Goal: Task Accomplishment & Management: Manage account settings

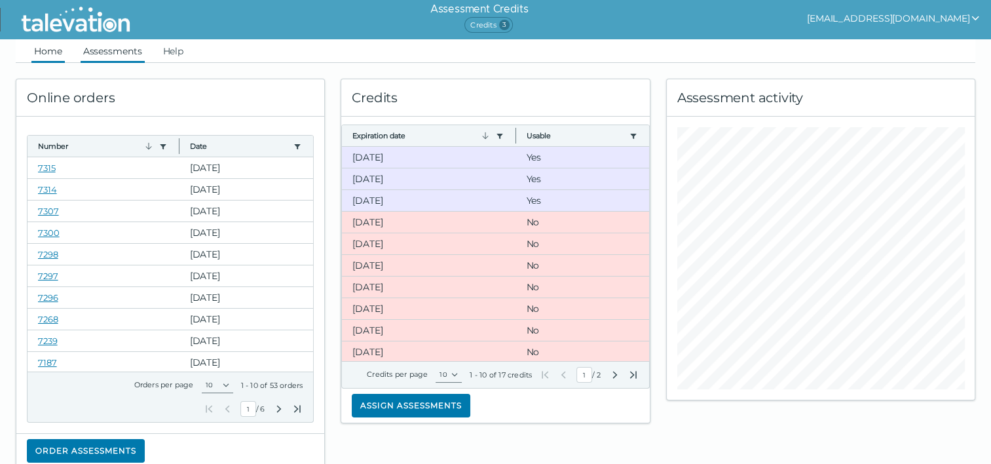
click at [127, 48] on link "Assessments" at bounding box center [113, 51] width 64 height 24
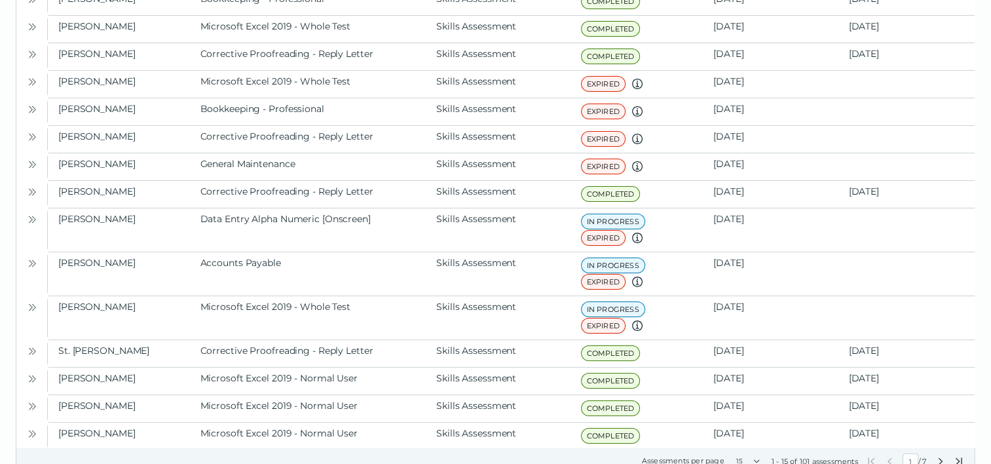
scroll to position [147, 0]
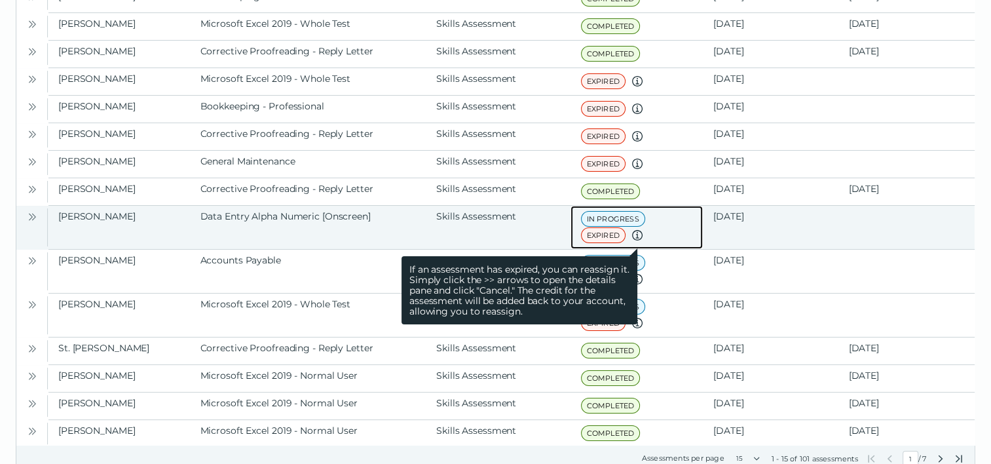
click at [636, 232] on icon at bounding box center [637, 235] width 16 height 16
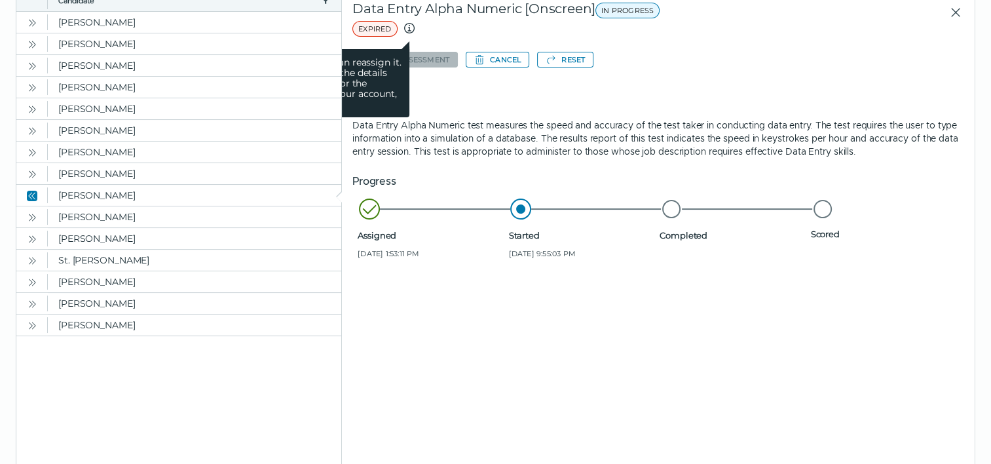
click at [406, 29] on icon at bounding box center [409, 28] width 16 height 16
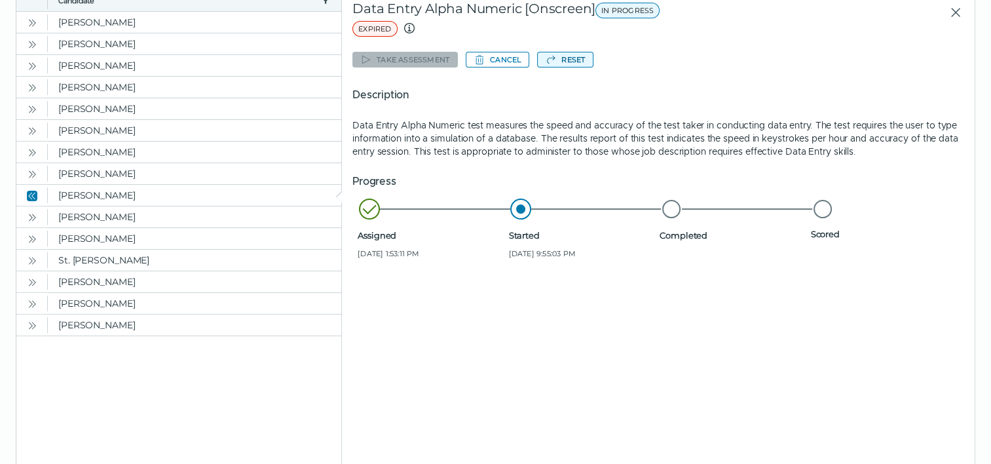
click at [562, 55] on button "Reset" at bounding box center [565, 60] width 56 height 16
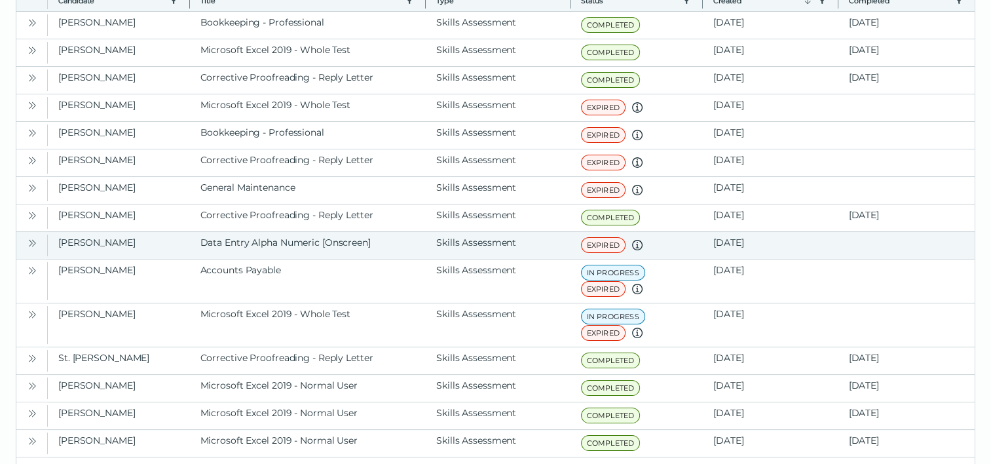
click at [27, 238] on icon "Open" at bounding box center [32, 243] width 10 height 10
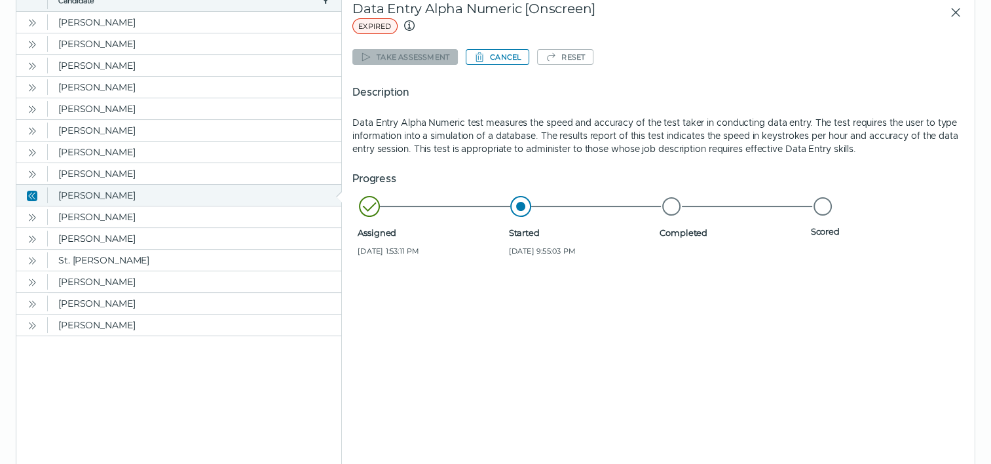
click at [340, 195] on div "[PERSON_NAME] Data Entry Alpha Numeric [Onscreen] Skills Assessment EXPIRED If …" at bounding box center [178, 195] width 325 height 21
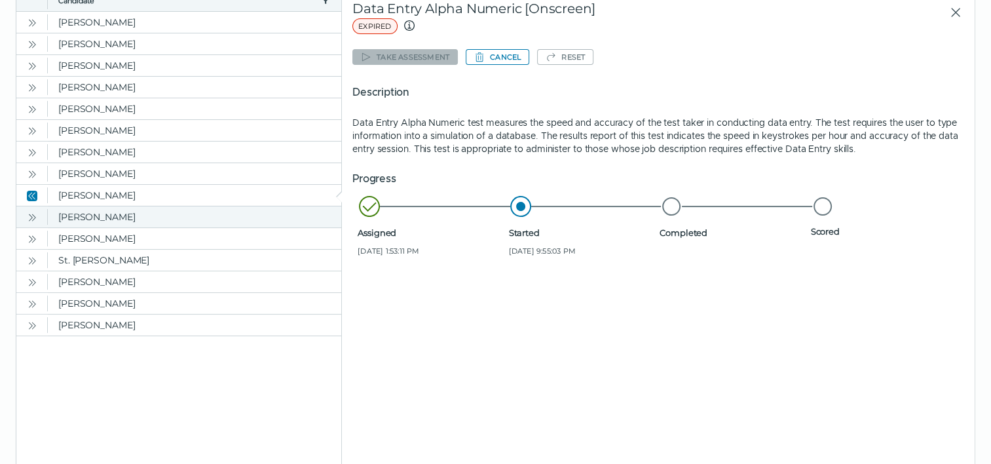
drag, startPoint x: 340, startPoint y: 195, endPoint x: 31, endPoint y: 215, distance: 309.0
click at [31, 215] on icon "Open" at bounding box center [32, 217] width 10 height 10
click at [31, 215] on icon "Open" at bounding box center [31, 216] width 4 height 7
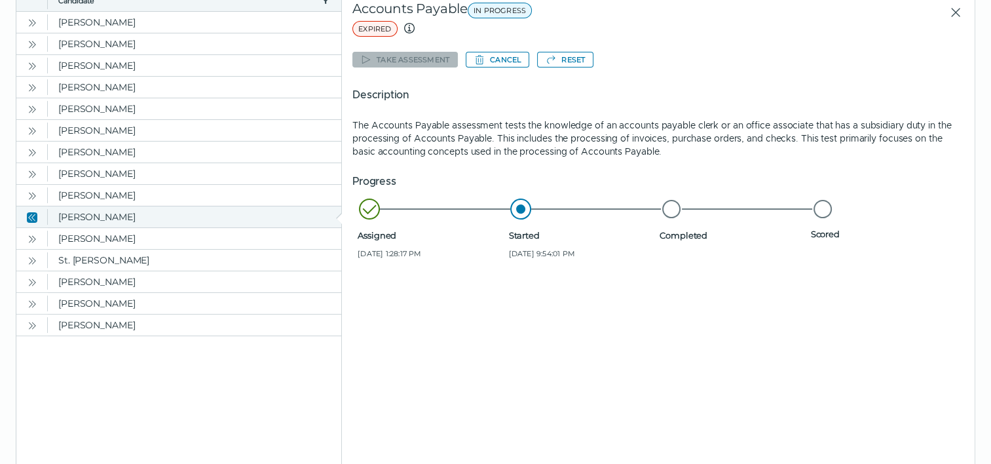
click at [31, 213] on icon "Close" at bounding box center [32, 217] width 10 height 10
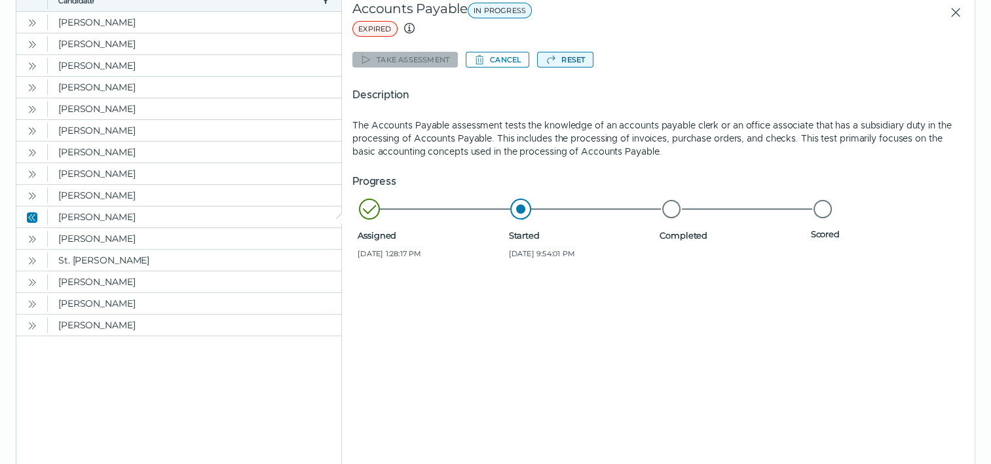
click at [550, 60] on icon "button" at bounding box center [550, 59] width 10 height 10
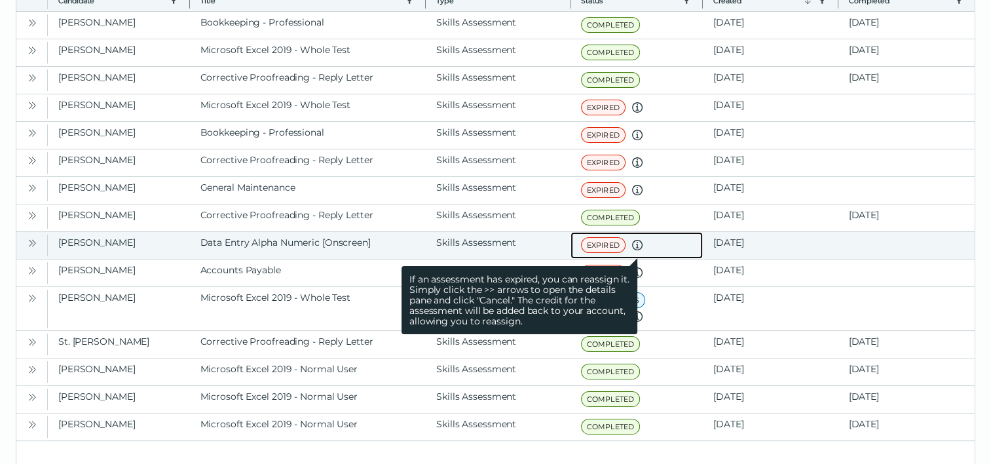
click at [637, 312] on span "If an assessment has expired, you can reassign it. Simply click the >> arrows t…" at bounding box center [519, 300] width 236 height 68
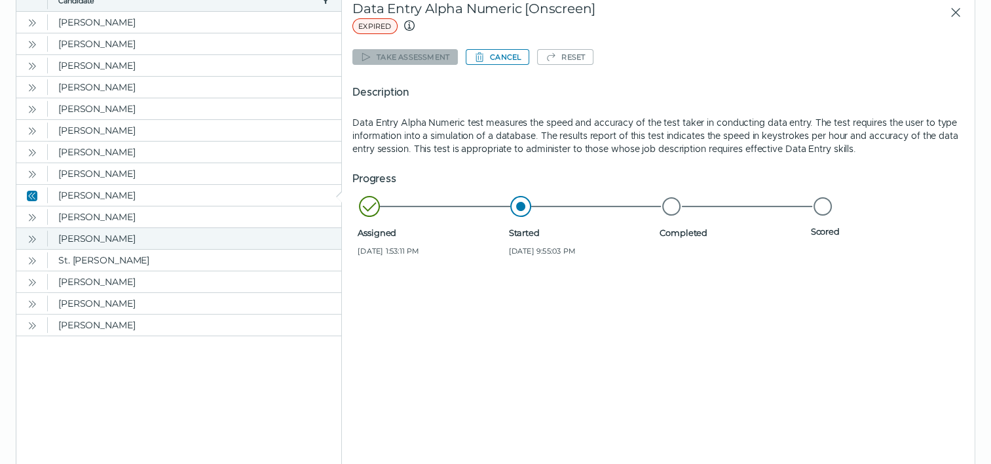
click at [27, 238] on icon "Open" at bounding box center [32, 239] width 10 height 10
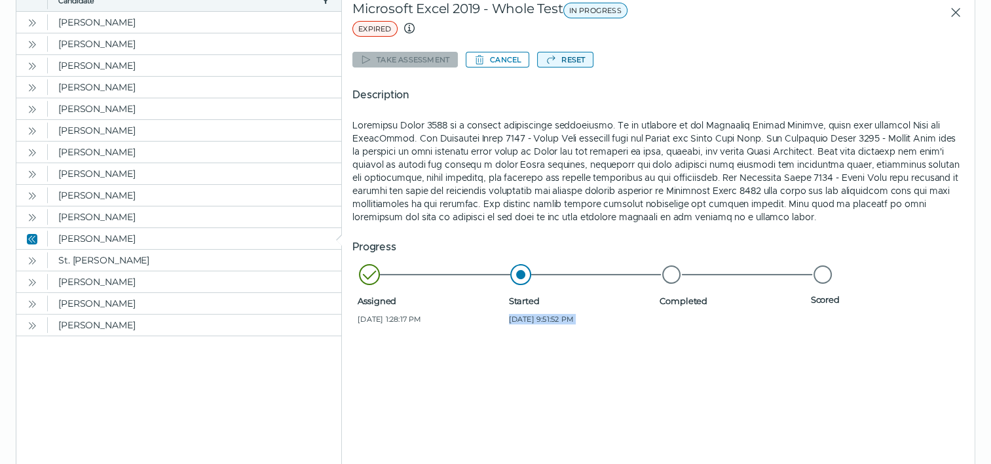
click at [580, 60] on button "Reset" at bounding box center [565, 60] width 56 height 16
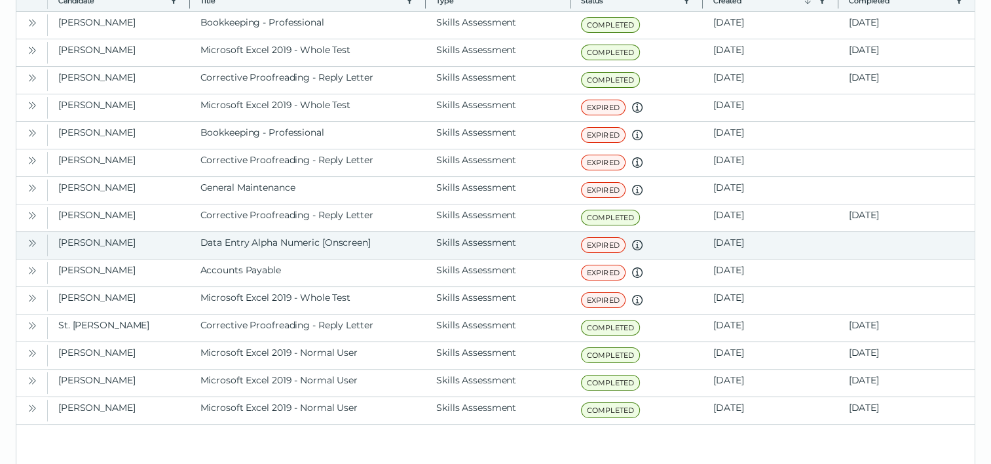
click at [33, 240] on icon "Open" at bounding box center [32, 243] width 10 height 10
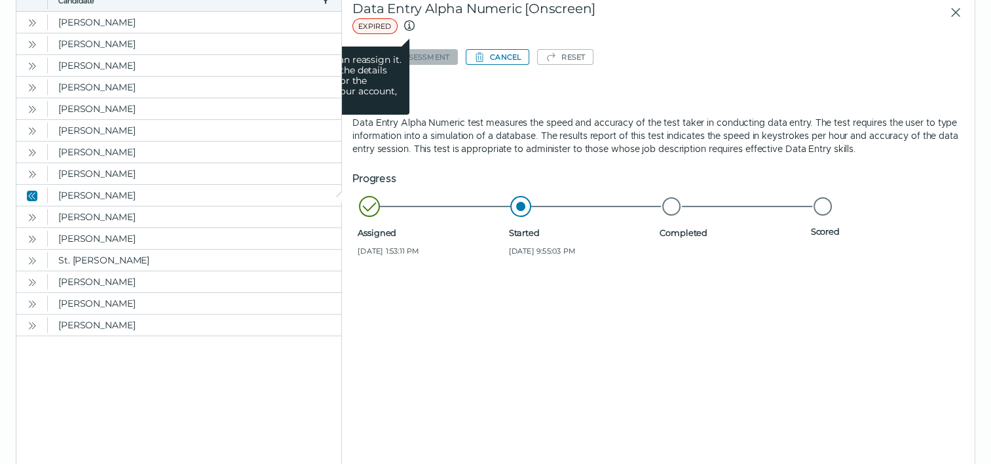
click at [364, 62] on span "If an assessment has expired, you can reassign it. Simply click the >> arrows t…" at bounding box center [292, 80] width 236 height 68
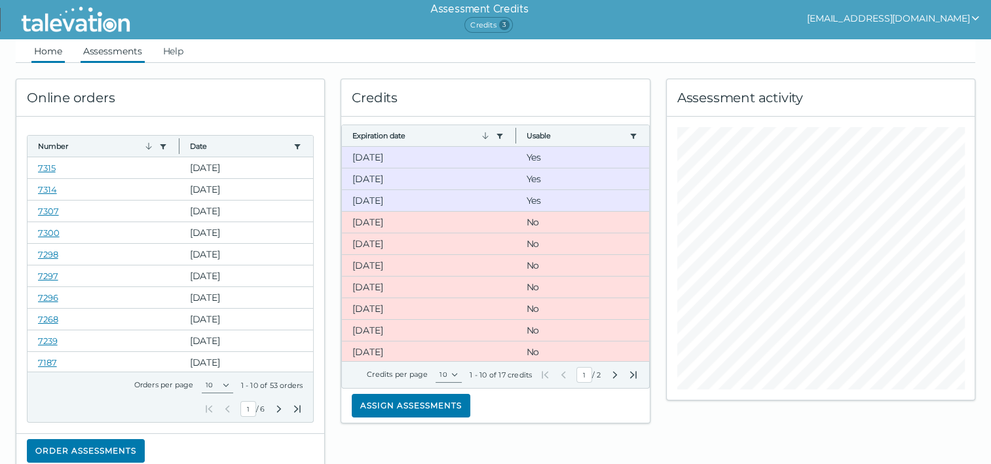
click at [103, 48] on link "Assessments" at bounding box center [113, 51] width 64 height 24
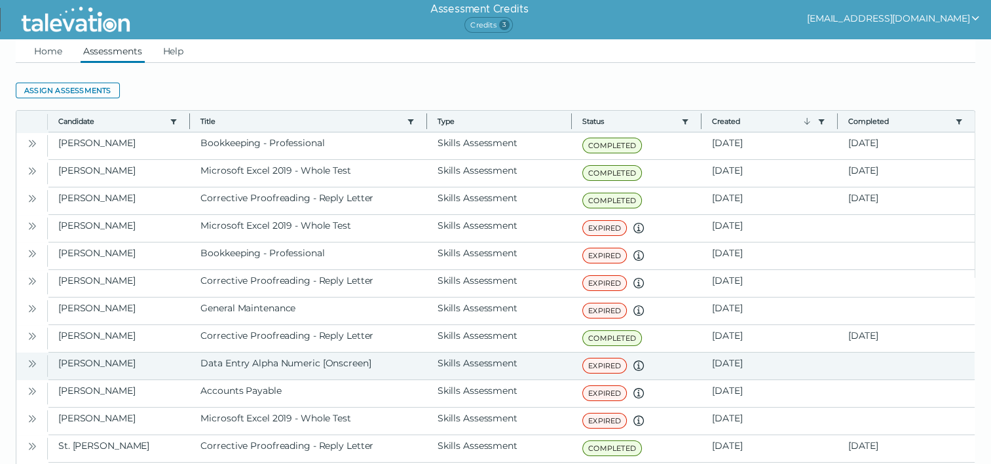
click at [32, 361] on icon "Open" at bounding box center [32, 363] width 10 height 10
click at [32, 413] on icon "Open" at bounding box center [32, 418] width 10 height 10
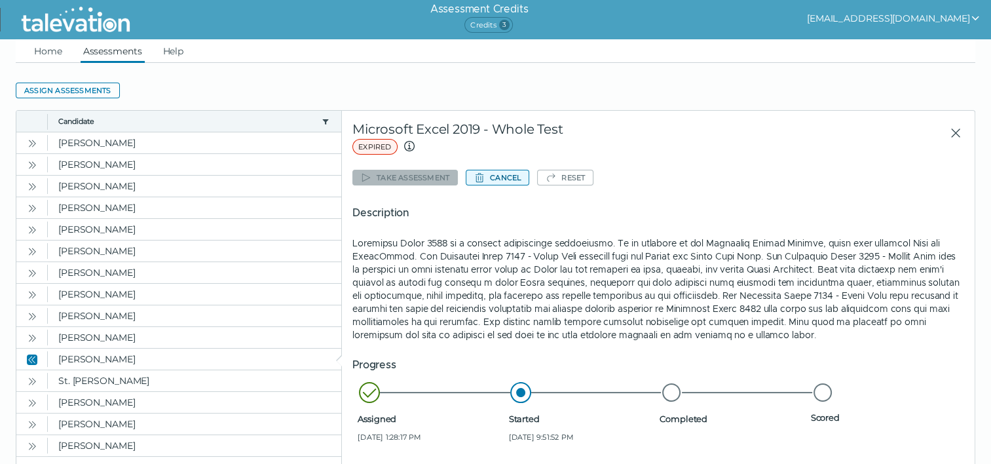
click at [490, 180] on button "Cancel" at bounding box center [498, 178] width 64 height 16
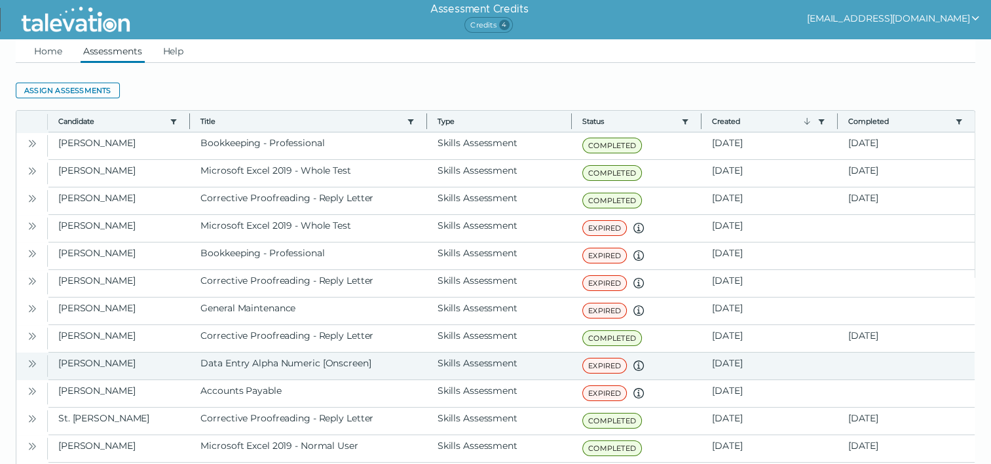
click at [30, 361] on icon "Open" at bounding box center [32, 363] width 10 height 10
click at [30, 413] on icon "Open" at bounding box center [32, 418] width 10 height 10
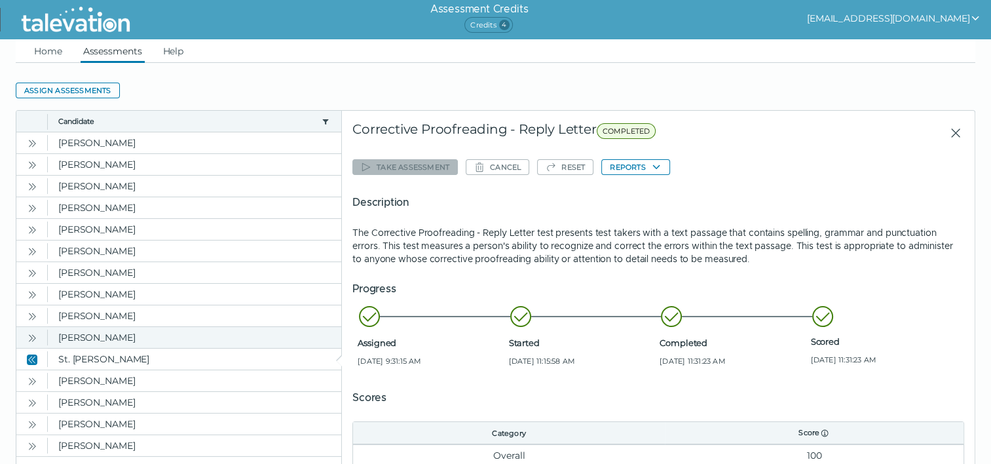
click at [31, 337] on icon "Open" at bounding box center [32, 338] width 10 height 10
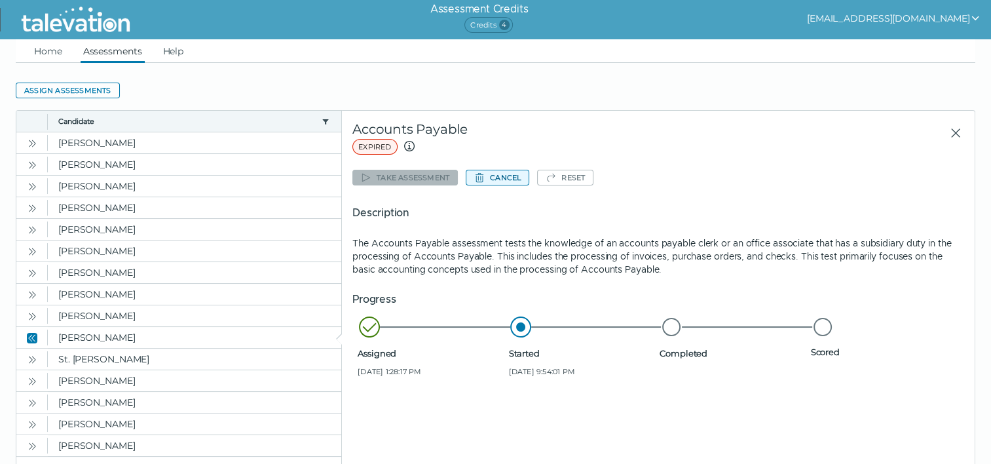
click at [503, 178] on button "Cancel" at bounding box center [498, 178] width 64 height 16
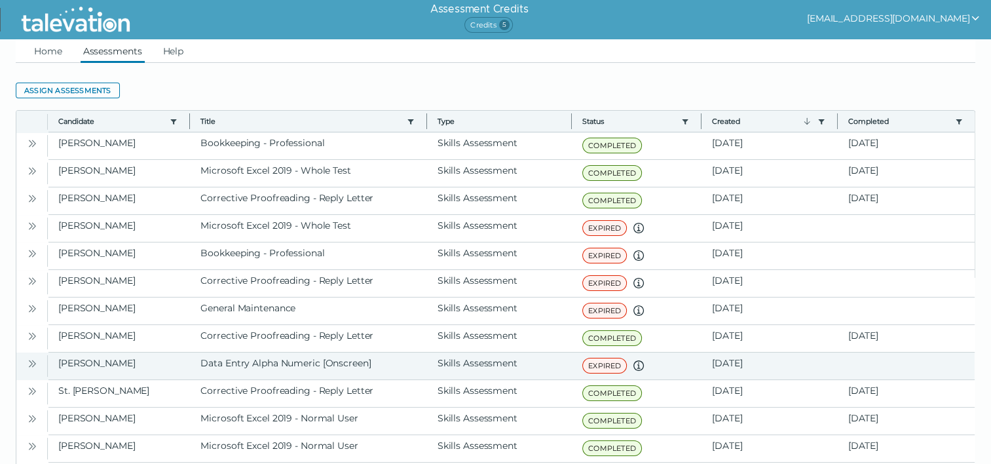
click at [31, 364] on icon "Open" at bounding box center [32, 363] width 10 height 10
click at [31, 410] on button "Open" at bounding box center [32, 418] width 16 height 16
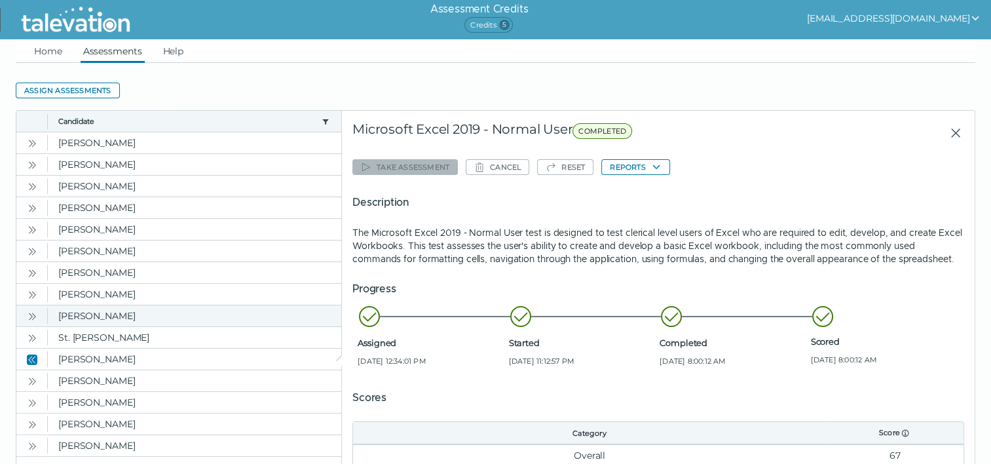
click at [32, 315] on icon "Open" at bounding box center [32, 316] width 10 height 10
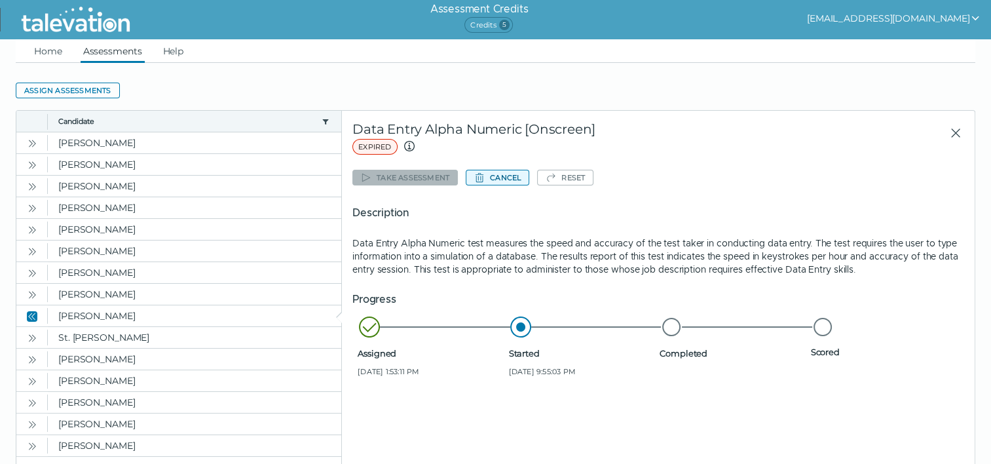
click at [503, 179] on button "Cancel" at bounding box center [498, 178] width 64 height 16
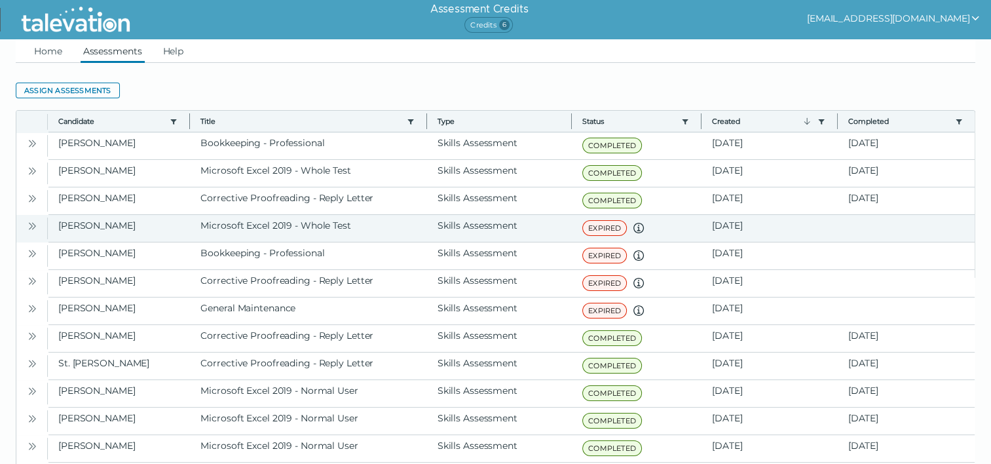
click at [31, 227] on icon "Open" at bounding box center [32, 226] width 10 height 10
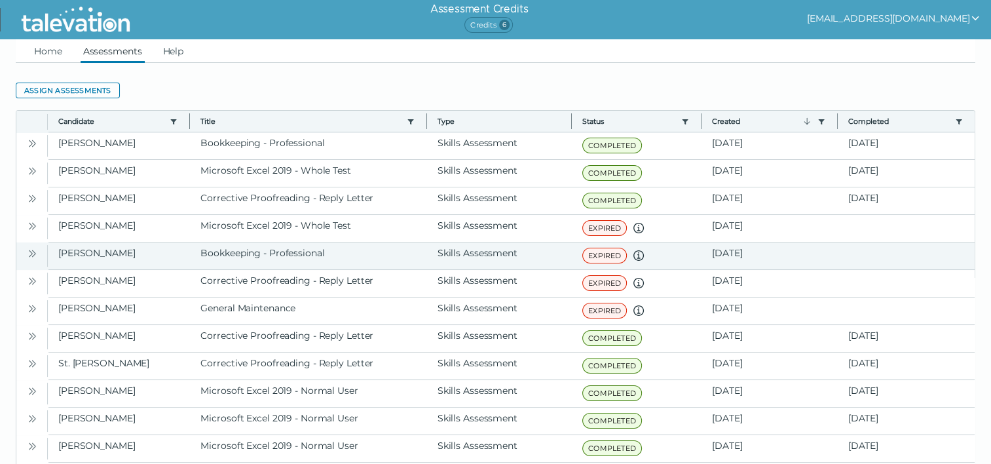
click at [31, 248] on icon "Open" at bounding box center [32, 253] width 10 height 10
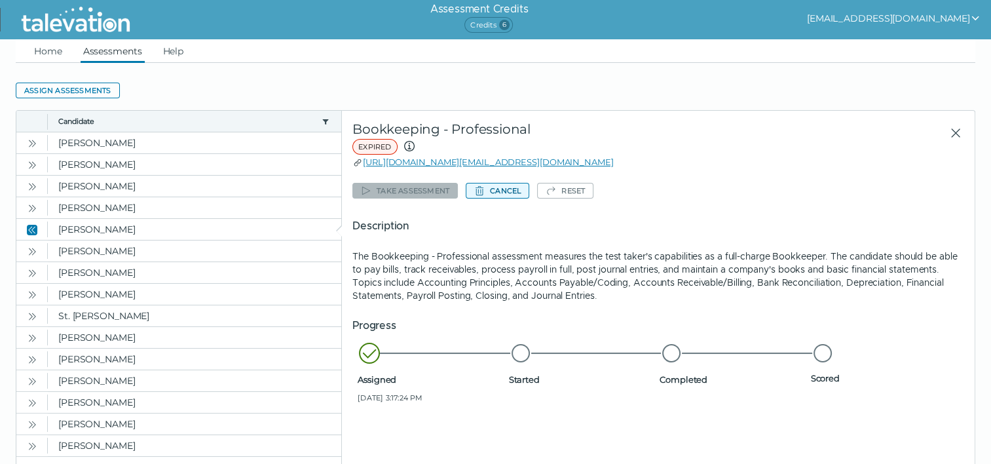
click at [494, 192] on button "Cancel" at bounding box center [498, 191] width 64 height 16
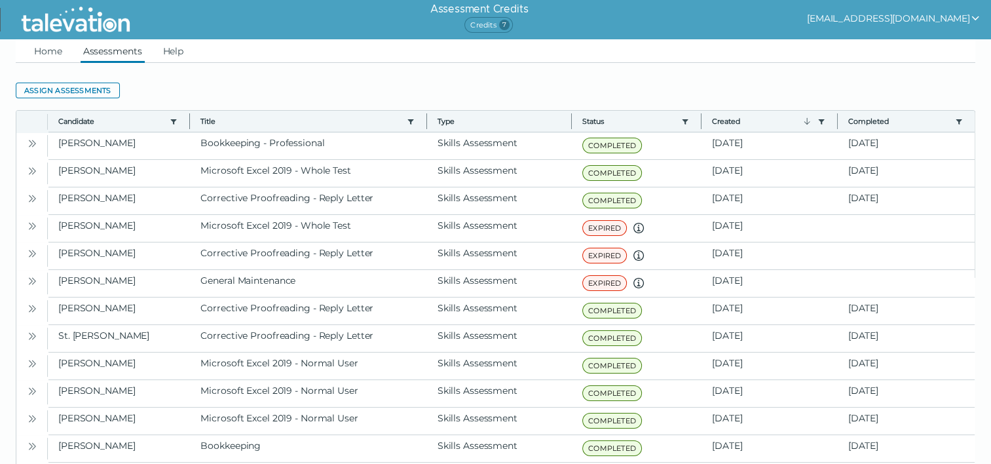
click at [31, 226] on icon "Open" at bounding box center [32, 226] width 10 height 10
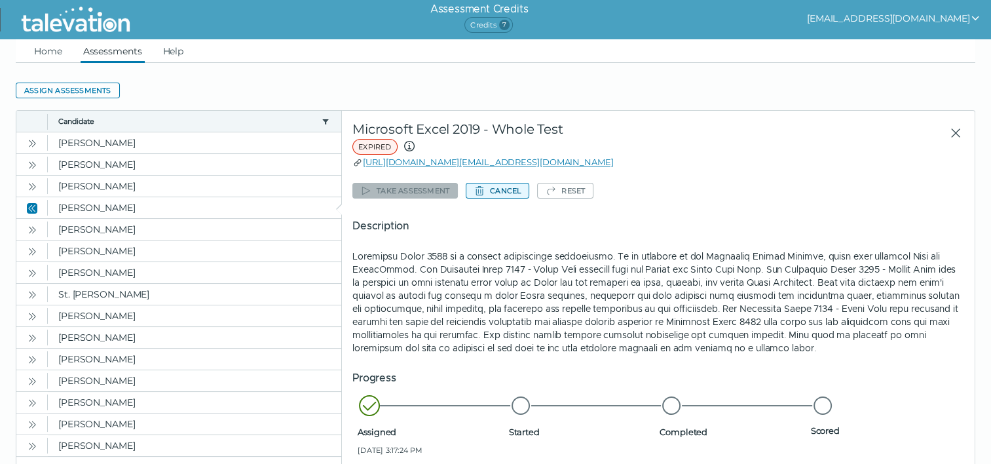
click at [515, 194] on button "Cancel" at bounding box center [498, 191] width 64 height 16
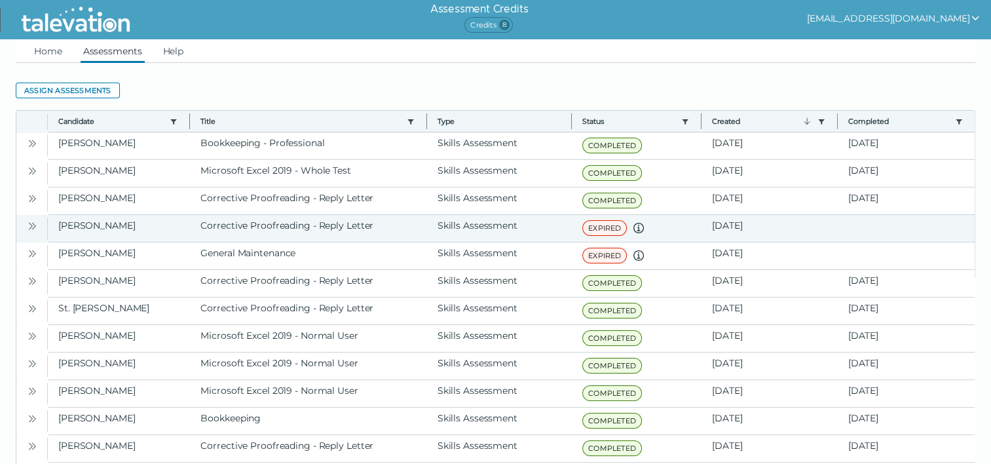
click at [29, 225] on icon "Open" at bounding box center [32, 226] width 10 height 10
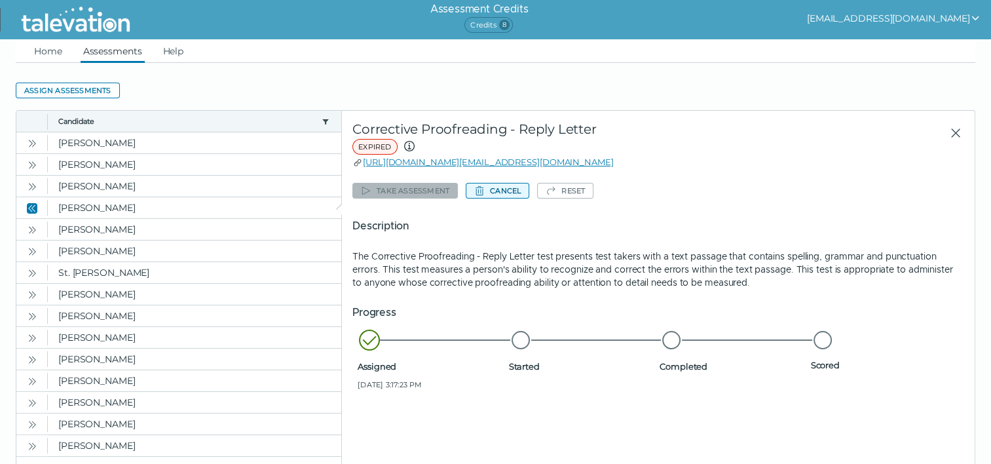
click at [500, 190] on button "Cancel" at bounding box center [498, 191] width 64 height 16
